Goal: Task Accomplishment & Management: Complete application form

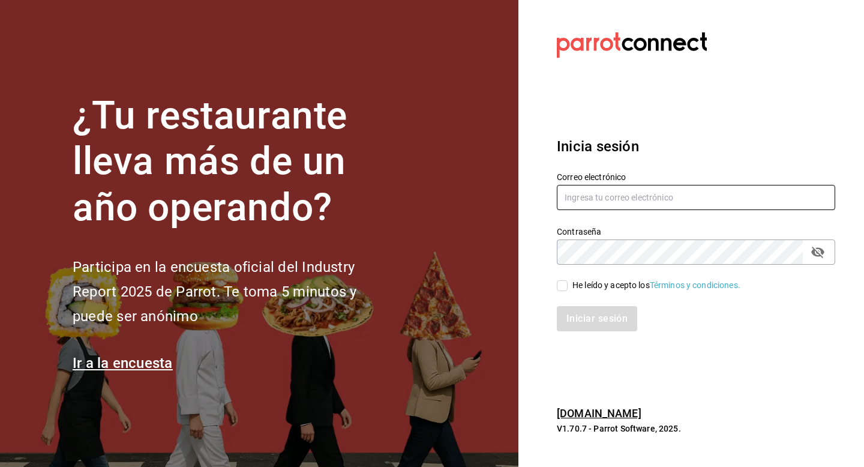
click at [721, 196] on input "text" at bounding box center [696, 197] width 279 height 25
click at [641, 197] on input "multiuser@pick" at bounding box center [696, 197] width 279 height 25
type input "multiuser@pickup.com"
click at [600, 279] on div "He leído y acepto los Términos y condiciones." at bounding box center [696, 285] width 279 height 13
click at [600, 283] on div "He leído y acepto los Términos y condiciones." at bounding box center [657, 285] width 168 height 13
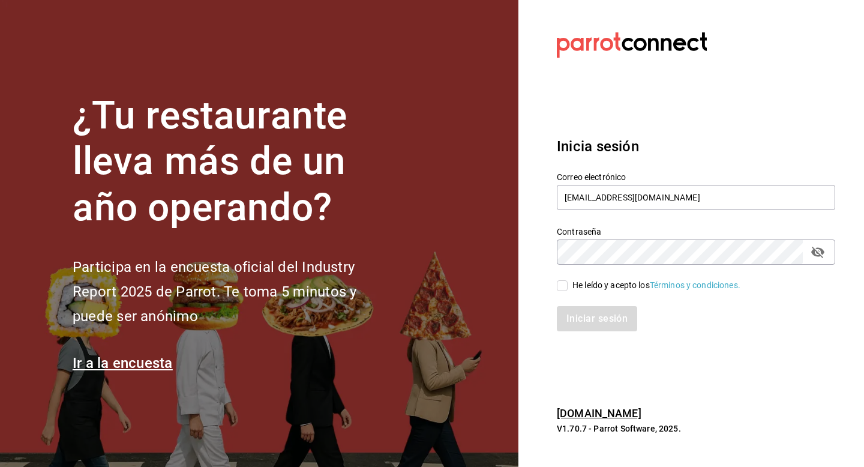
click at [568, 283] on input "He leído y acepto los Términos y condiciones." at bounding box center [562, 285] width 11 height 11
checkbox input "true"
click at [602, 326] on button "Iniciar sesión" at bounding box center [598, 318] width 82 height 25
